Goal: Transaction & Acquisition: Purchase product/service

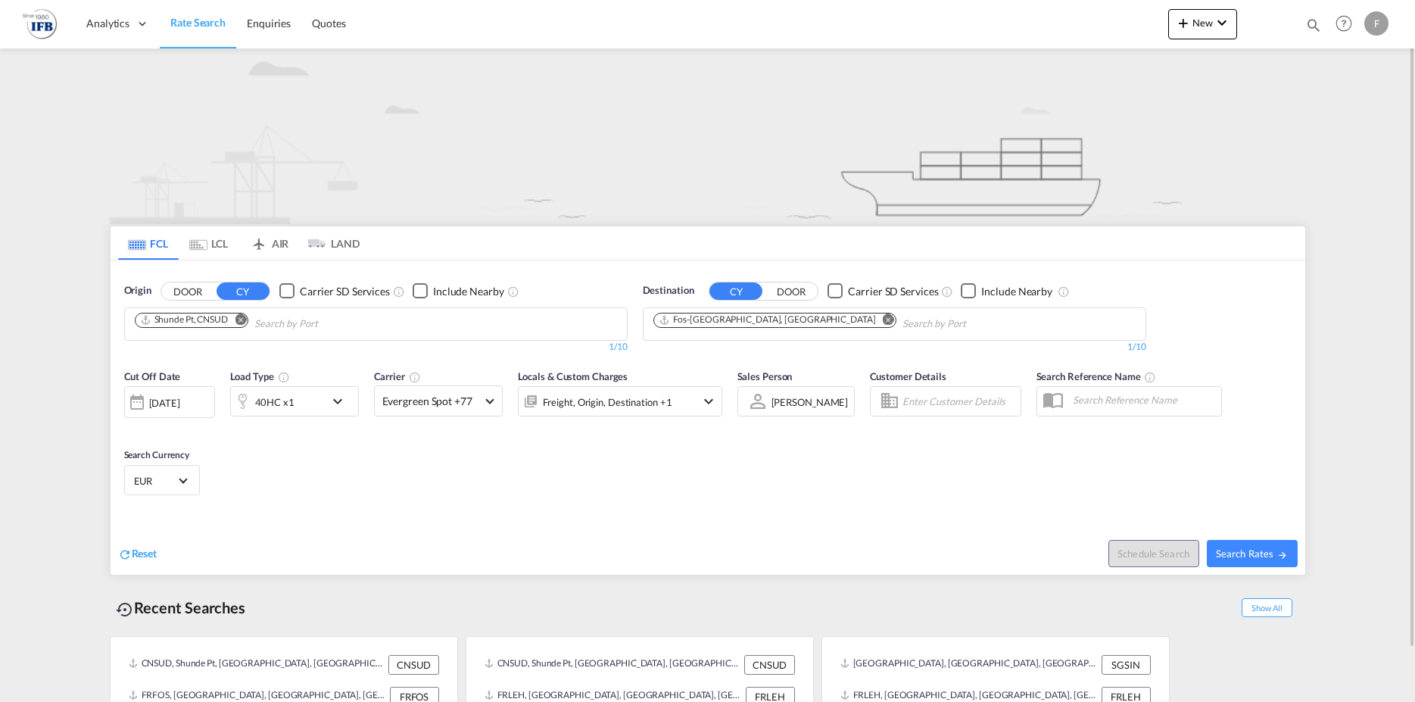
click at [245, 318] on md-icon "Remove" at bounding box center [240, 318] width 11 height 11
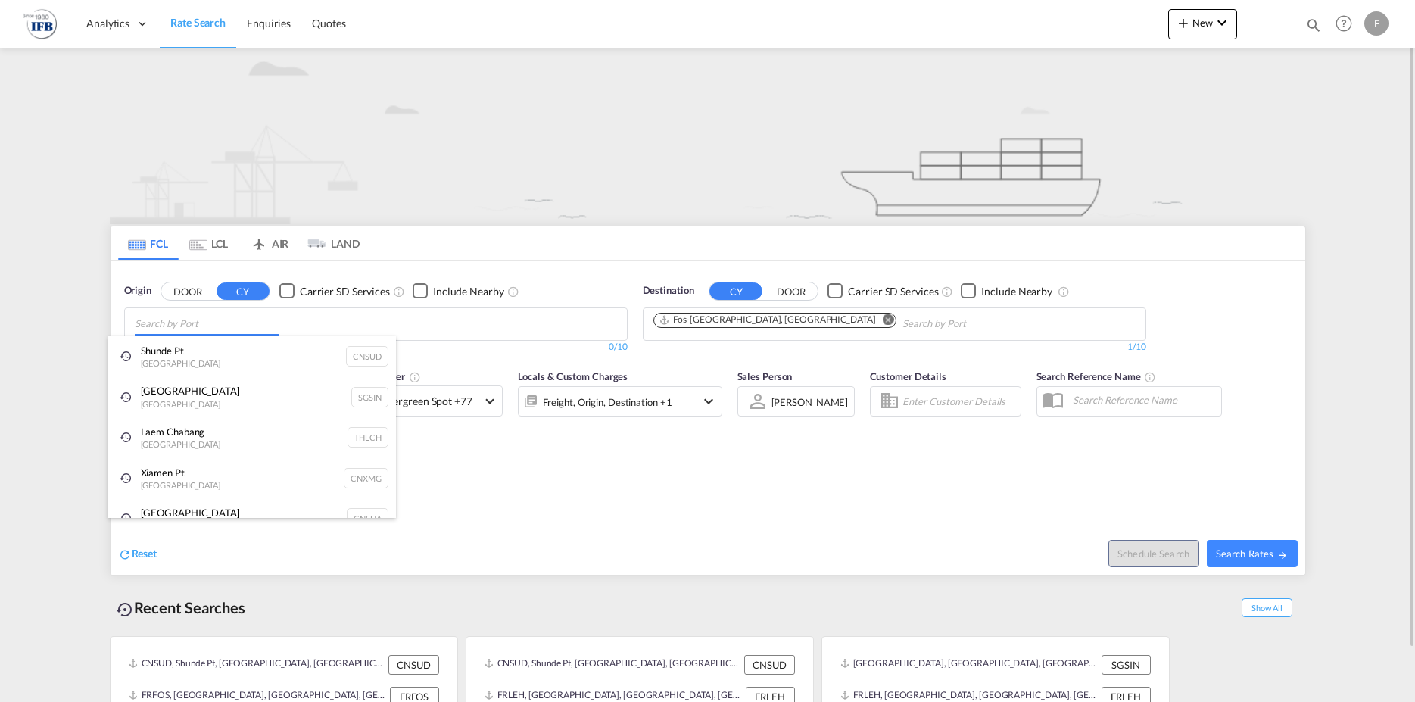
click at [201, 322] on input "Chips input." at bounding box center [207, 324] width 144 height 24
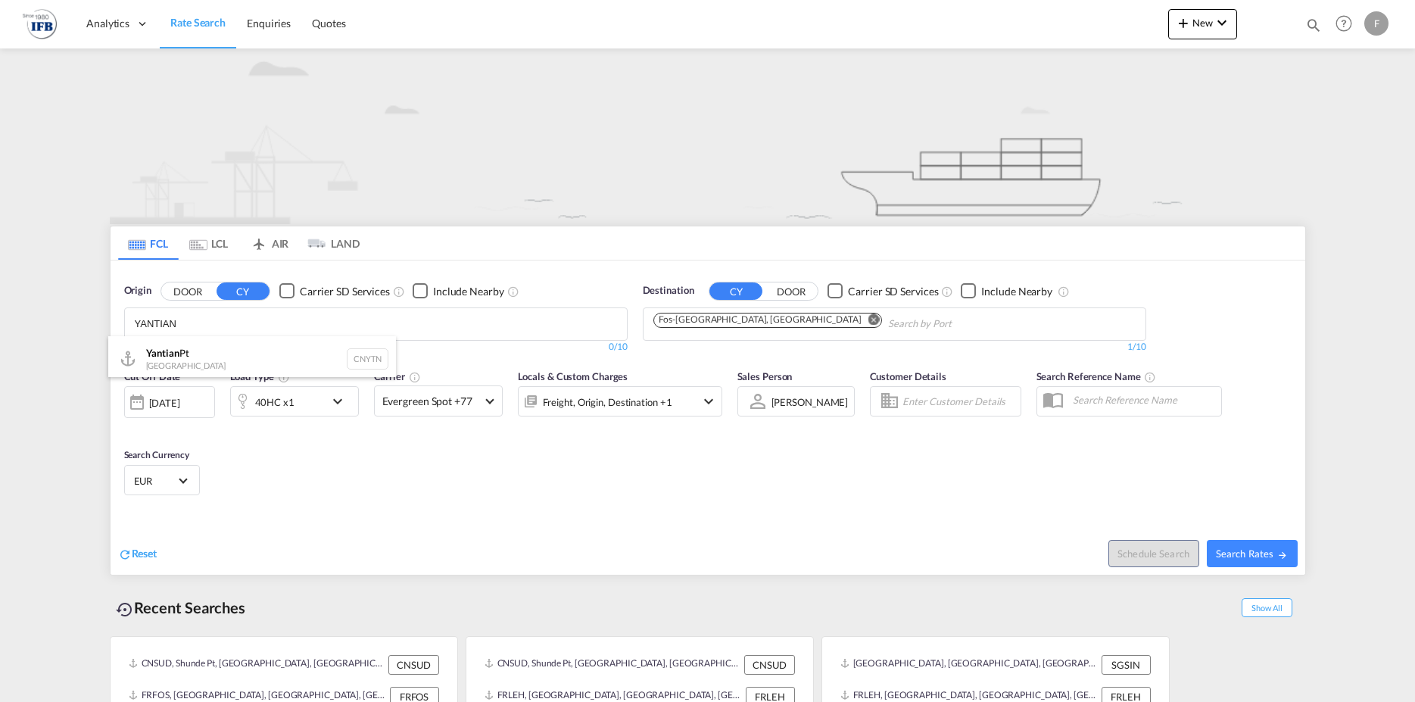
type input "YANTIAN"
click at [323, 461] on div at bounding box center [707, 351] width 1415 height 702
click at [1267, 550] on span "Search Rates" at bounding box center [1252, 553] width 73 height 12
click at [1271, 551] on span "Search Rates" at bounding box center [1252, 553] width 73 height 12
drag, startPoint x: 205, startPoint y: 327, endPoint x: -38, endPoint y: 325, distance: 243.0
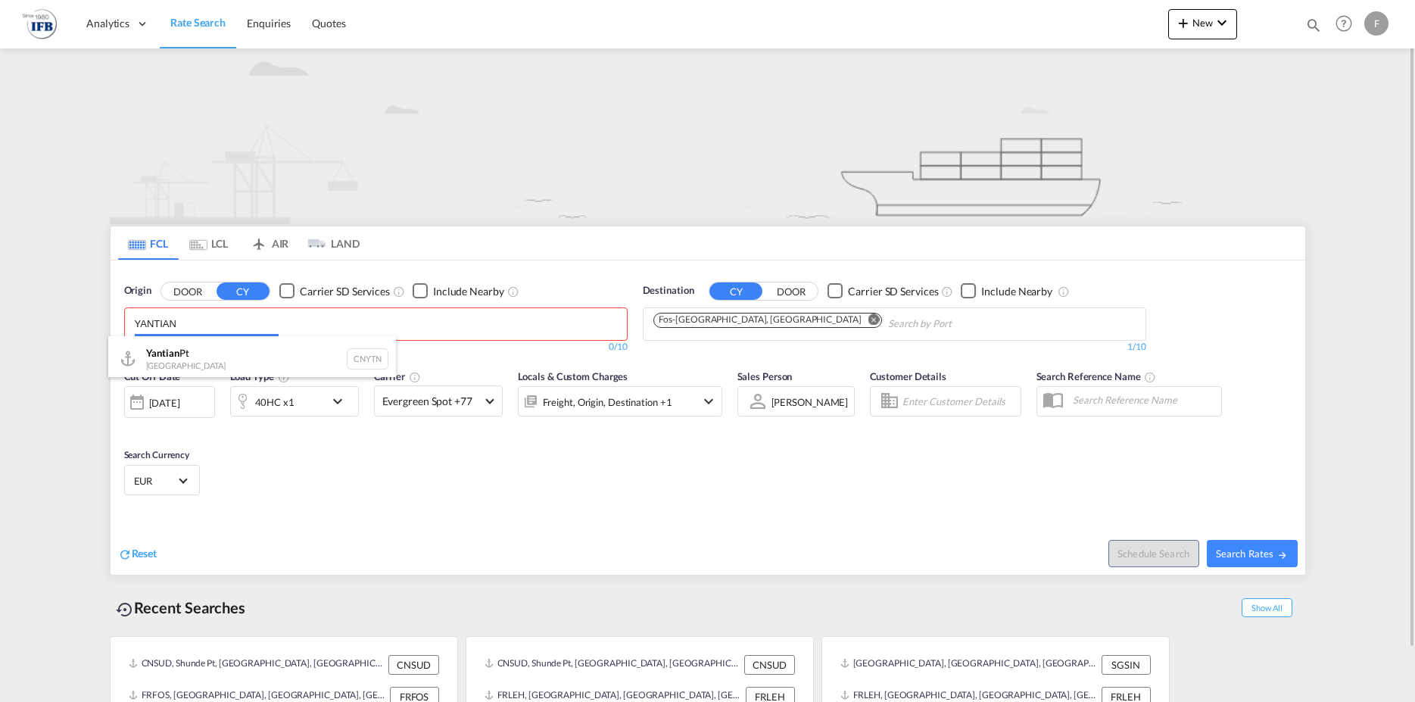
click at [135, 325] on input "YANTIAN" at bounding box center [207, 324] width 144 height 24
click at [158, 348] on div "Yantian Pt China CNYTN" at bounding box center [252, 358] width 288 height 45
click at [1279, 553] on md-icon "icon-arrow-right" at bounding box center [1282, 554] width 11 height 11
type input "CNYTN to FRFOS / [DATE]"
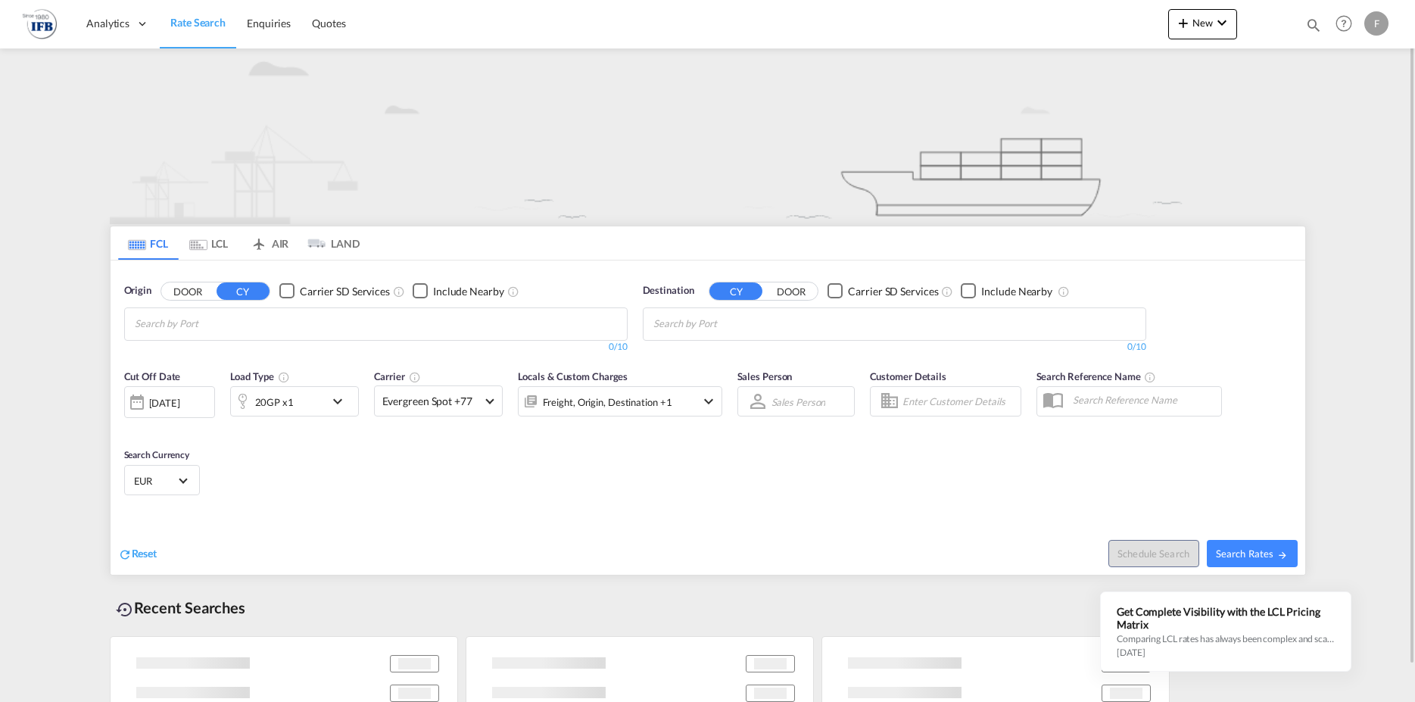
click at [316, 432] on div "Cut Off Date [DATE] [DATE] Load Type 20GP x1 Carrier Evergreen Spot +77 Online …" at bounding box center [423, 400] width 613 height 79
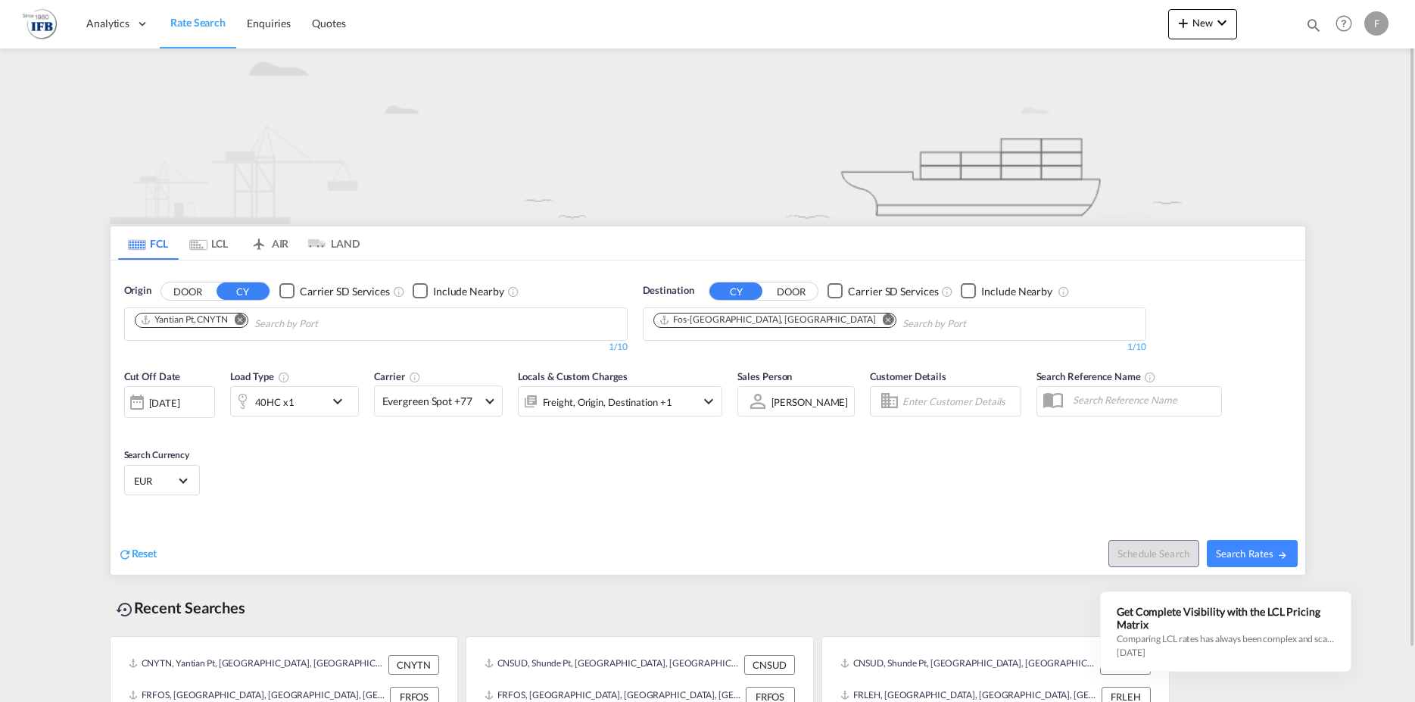
click at [344, 400] on md-icon "icon-chevron-down" at bounding box center [341, 401] width 26 height 18
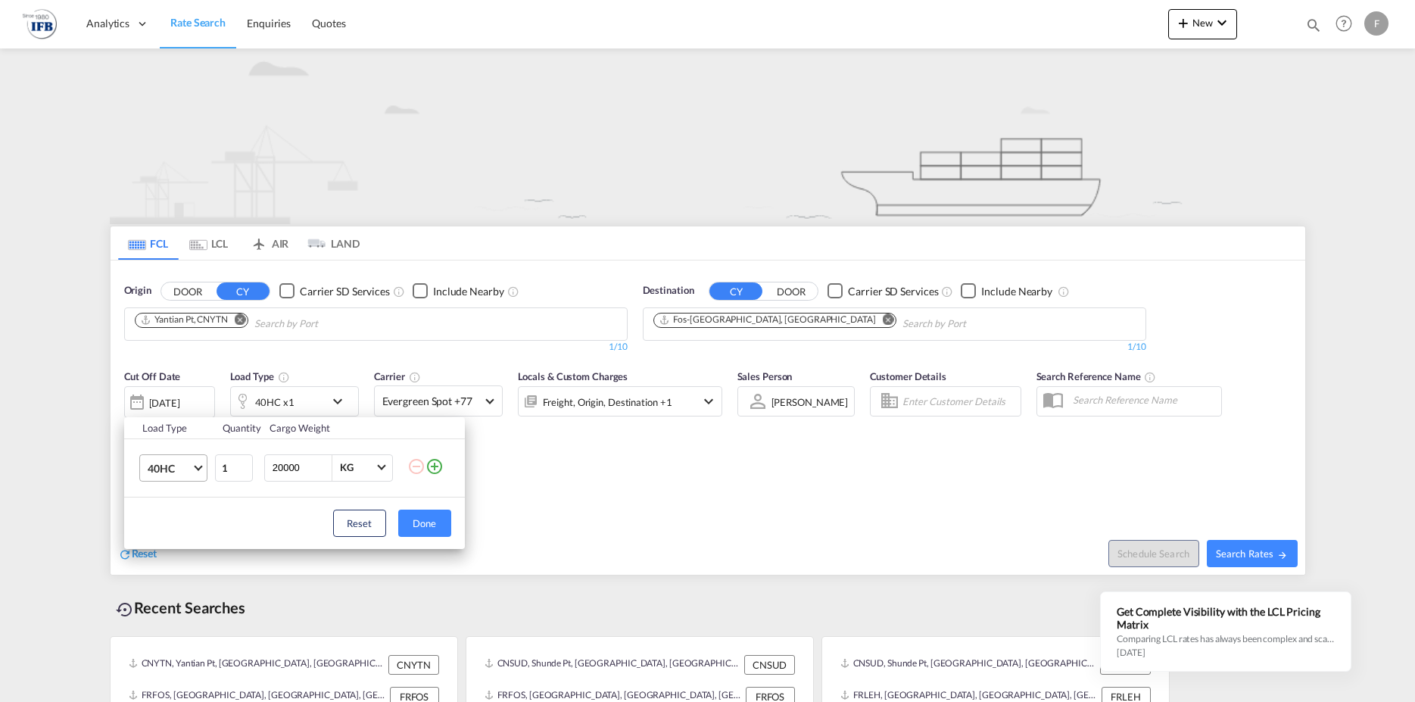
click at [199, 468] on span "Choose: \a40HC" at bounding box center [198, 466] width 8 height 8
click at [163, 395] on div "20GP" at bounding box center [160, 395] width 26 height 15
click at [419, 526] on button "Done" at bounding box center [424, 522] width 53 height 27
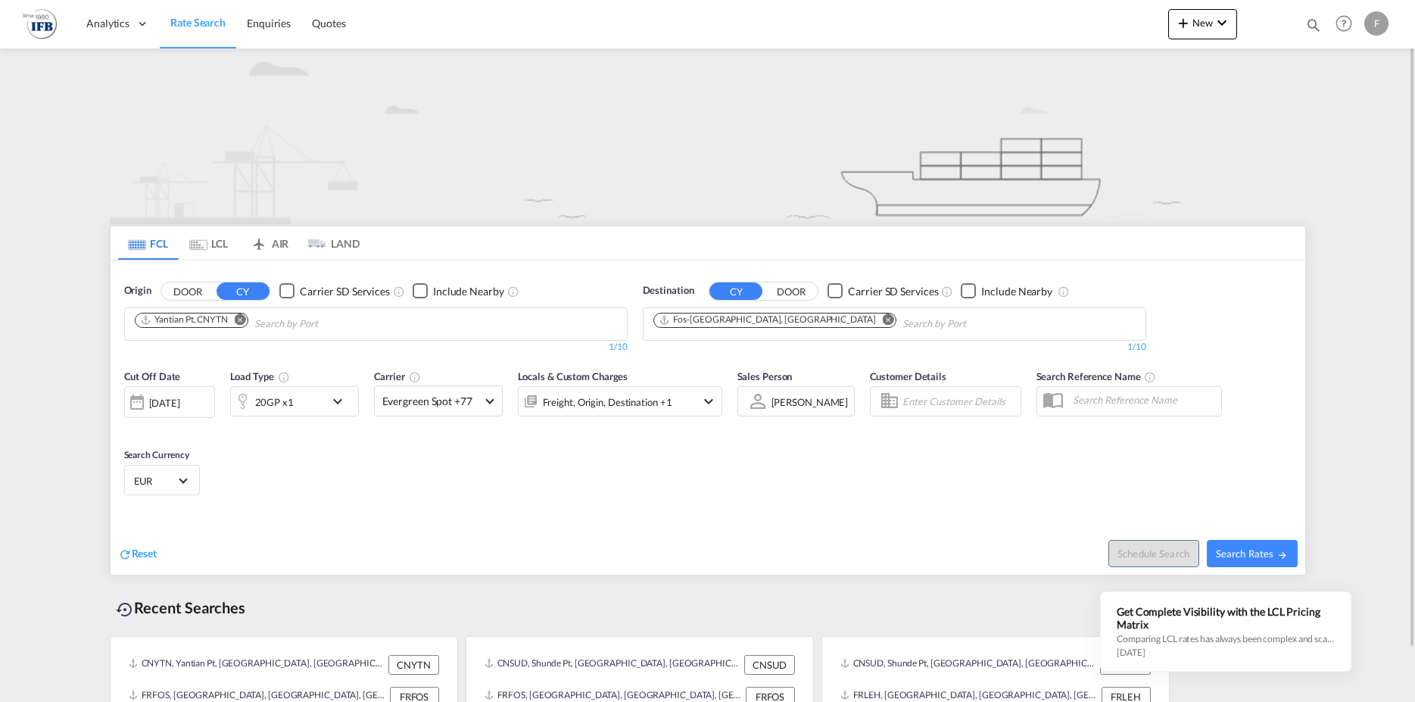
click at [980, 535] on div "Schedule Search Search Rates" at bounding box center [1007, 545] width 593 height 58
click at [1283, 557] on md-icon "icon-arrow-right" at bounding box center [1282, 554] width 11 height 11
type input "CNYTN to FRFOS / [DATE]"
